Goal: Task Accomplishment & Management: Use online tool/utility

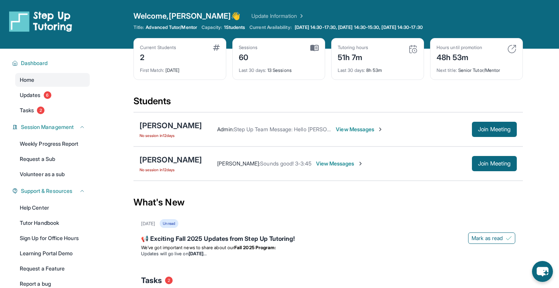
drag, startPoint x: 226, startPoint y: 27, endPoint x: 250, endPoint y: 27, distance: 23.2
click at [245, 27] on div "Capacity: 1 Students" at bounding box center [222, 27] width 43 height 6
click at [245, 27] on span "1 Students" at bounding box center [234, 27] width 21 height 6
click at [475, 168] on button "Join Meeting" at bounding box center [494, 163] width 45 height 15
click at [196, 159] on div "[PERSON_NAME]" at bounding box center [170, 159] width 62 height 11
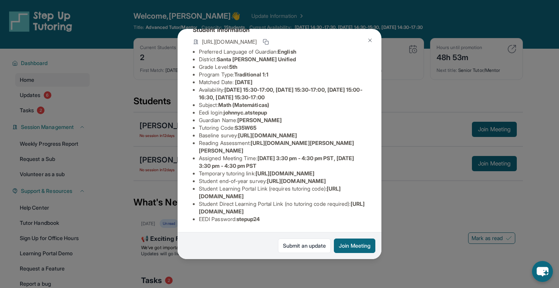
scroll to position [120, 0]
drag, startPoint x: 240, startPoint y: 219, endPoint x: 285, endPoint y: 219, distance: 45.2
click at [285, 219] on li "EEDI Password : stepup24" at bounding box center [282, 219] width 167 height 8
copy span "stepup24"
